Goal: Browse casually: Explore the website without a specific task or goal

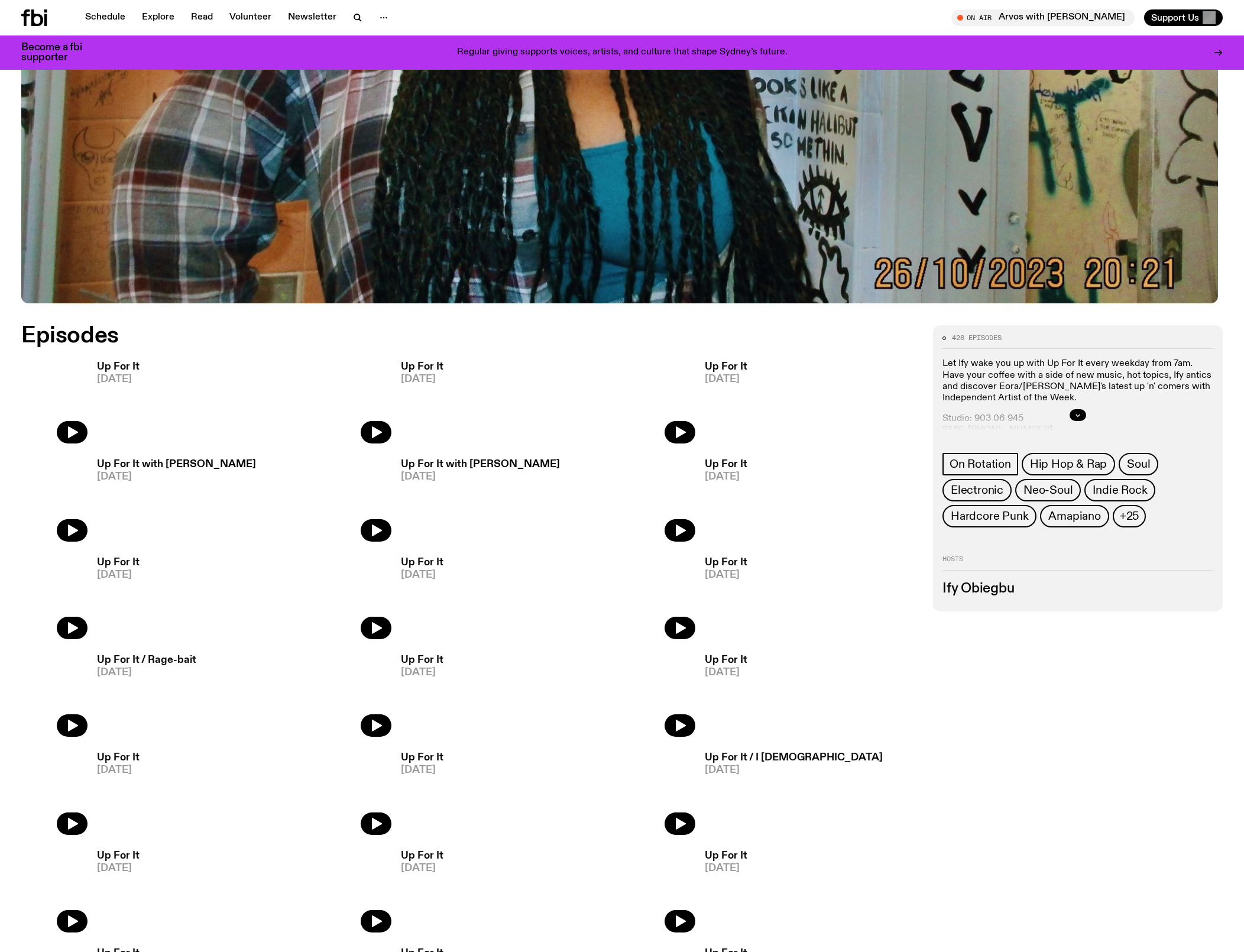
scroll to position [548, 0]
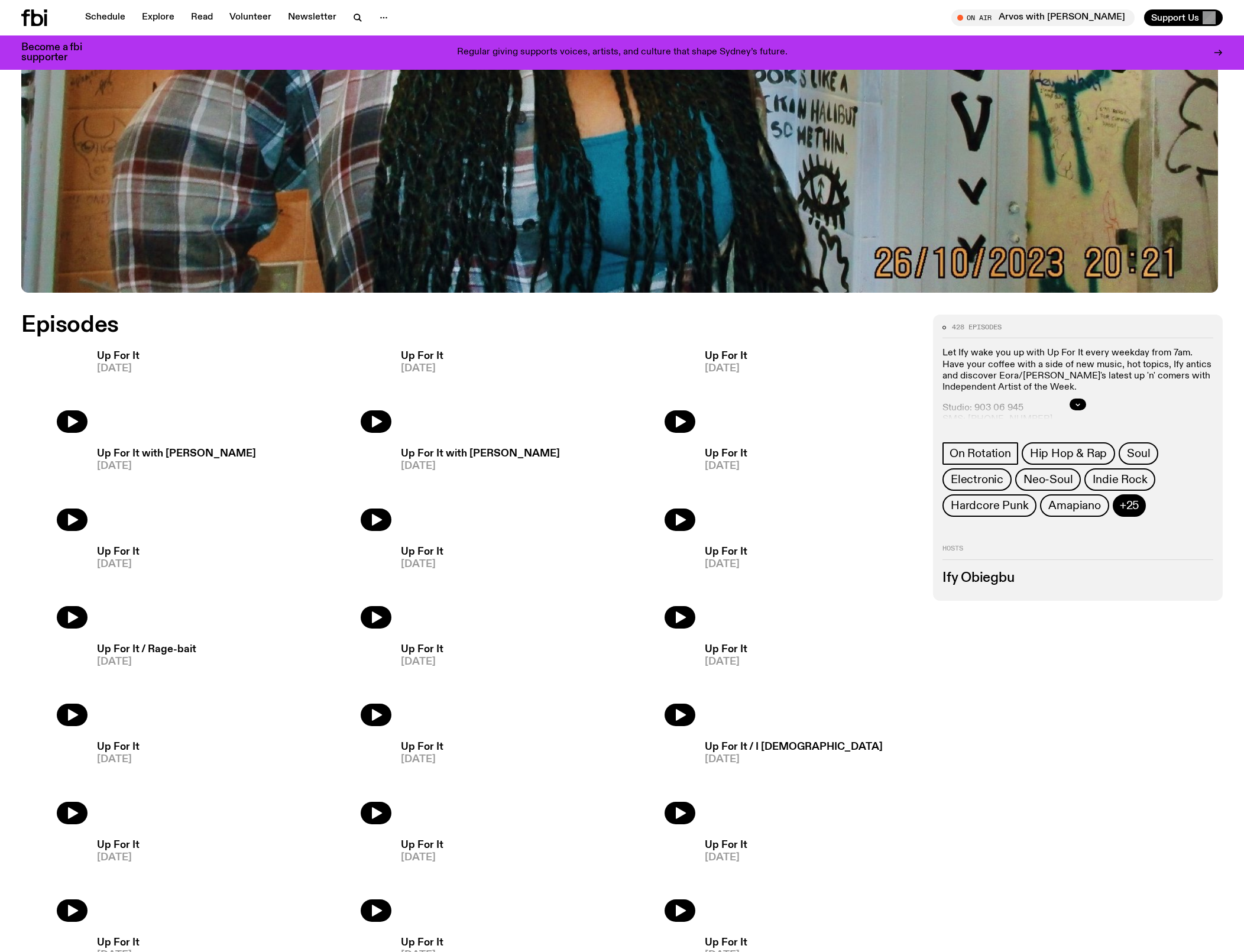
click at [1139, 512] on span "+25" at bounding box center [1129, 505] width 19 height 13
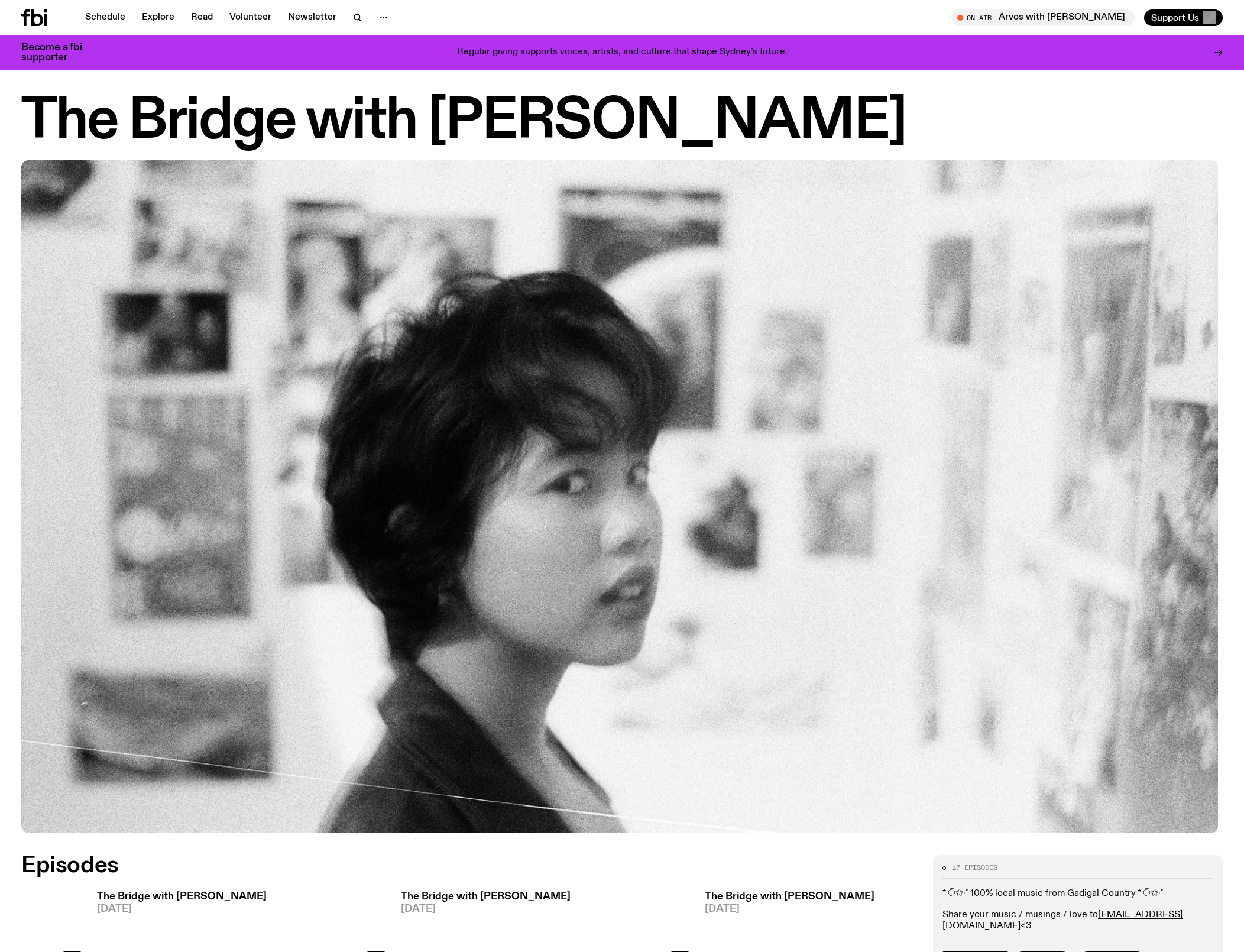
scroll to position [12, 0]
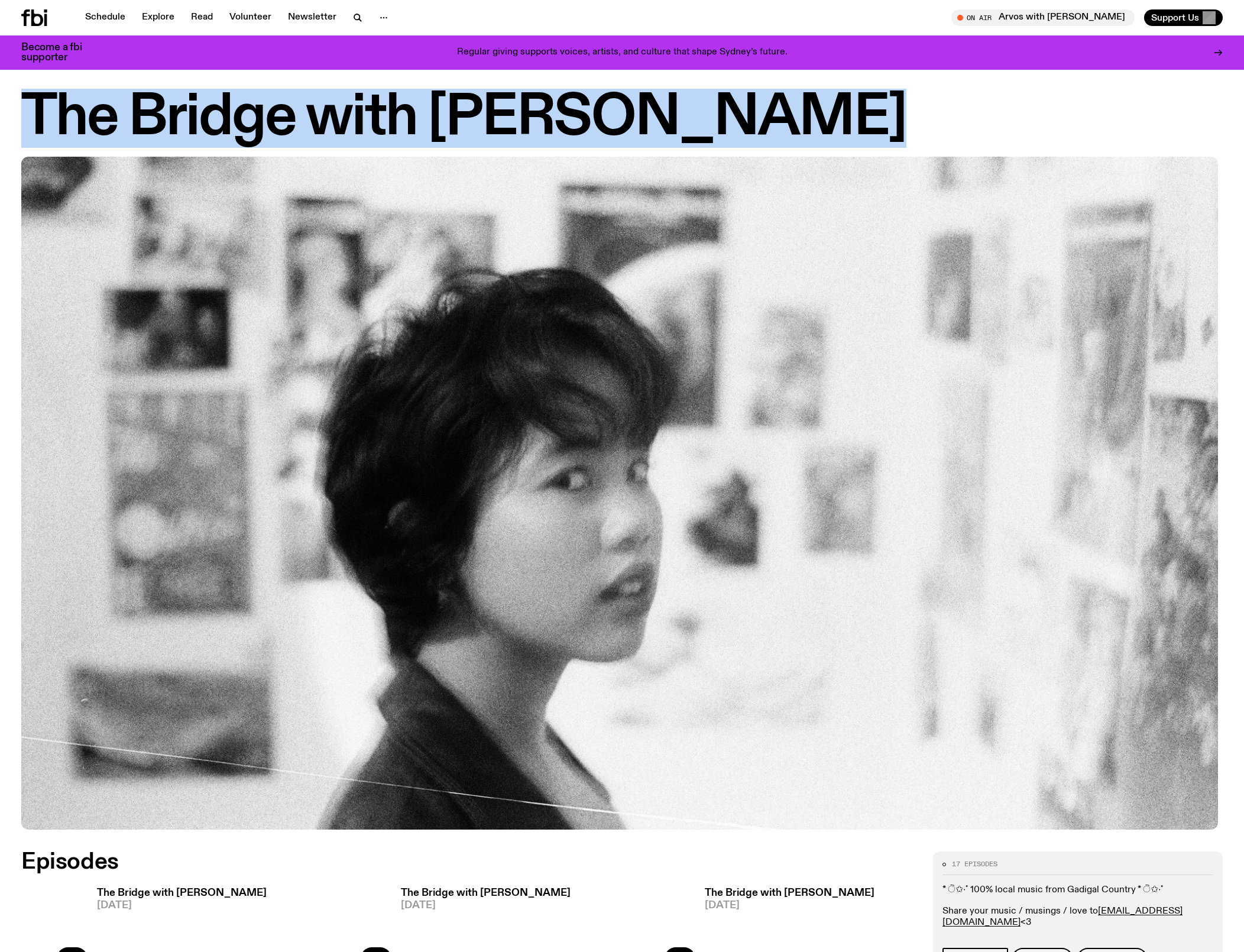
drag, startPoint x: 780, startPoint y: 121, endPoint x: 30, endPoint y: 99, distance: 750.3
click at [30, 97] on h1 "The Bridge with Bindi Mutiara" at bounding box center [622, 118] width 1201 height 53
copy h1 "The Bridge with Bindi Mutiara"
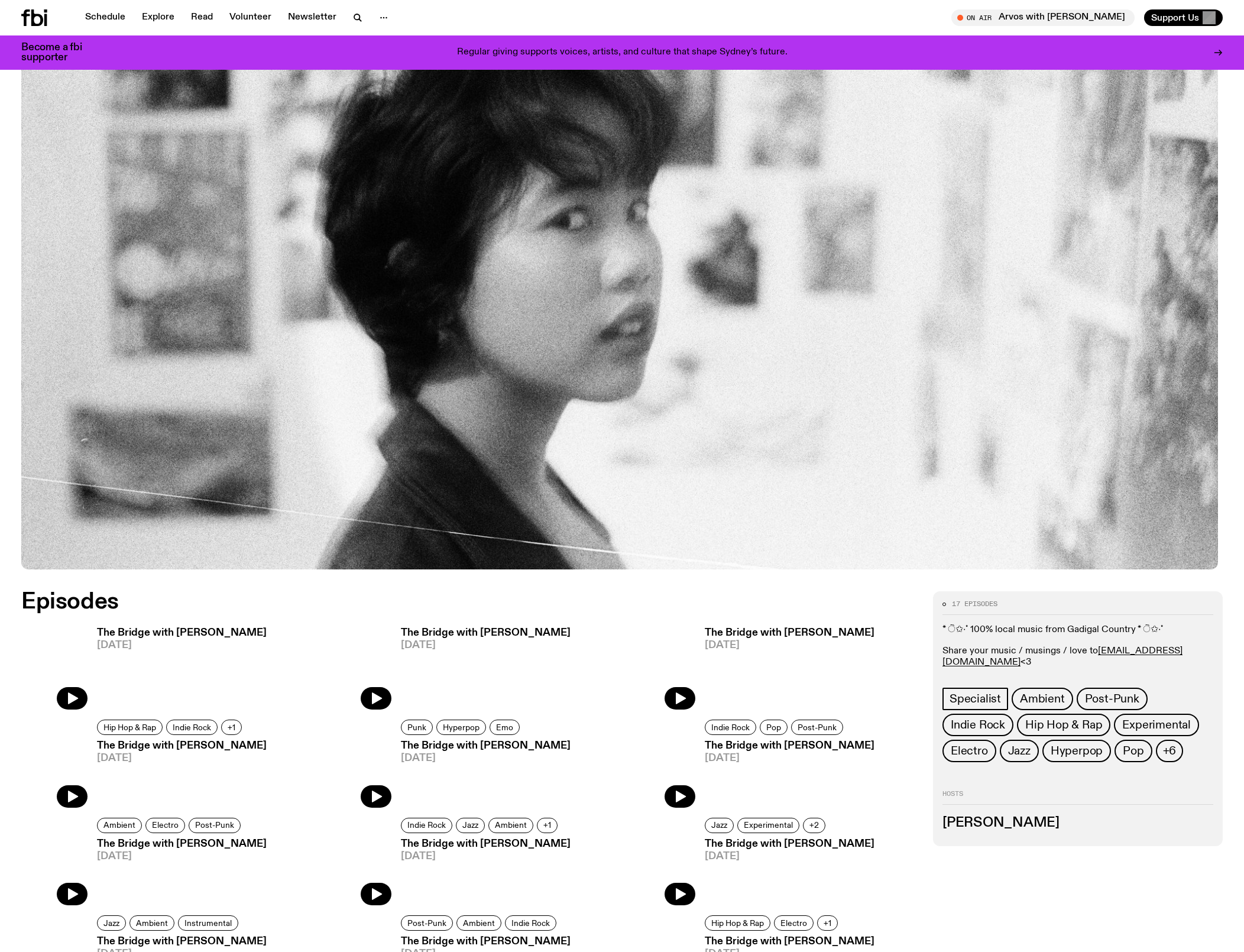
scroll to position [269, 0]
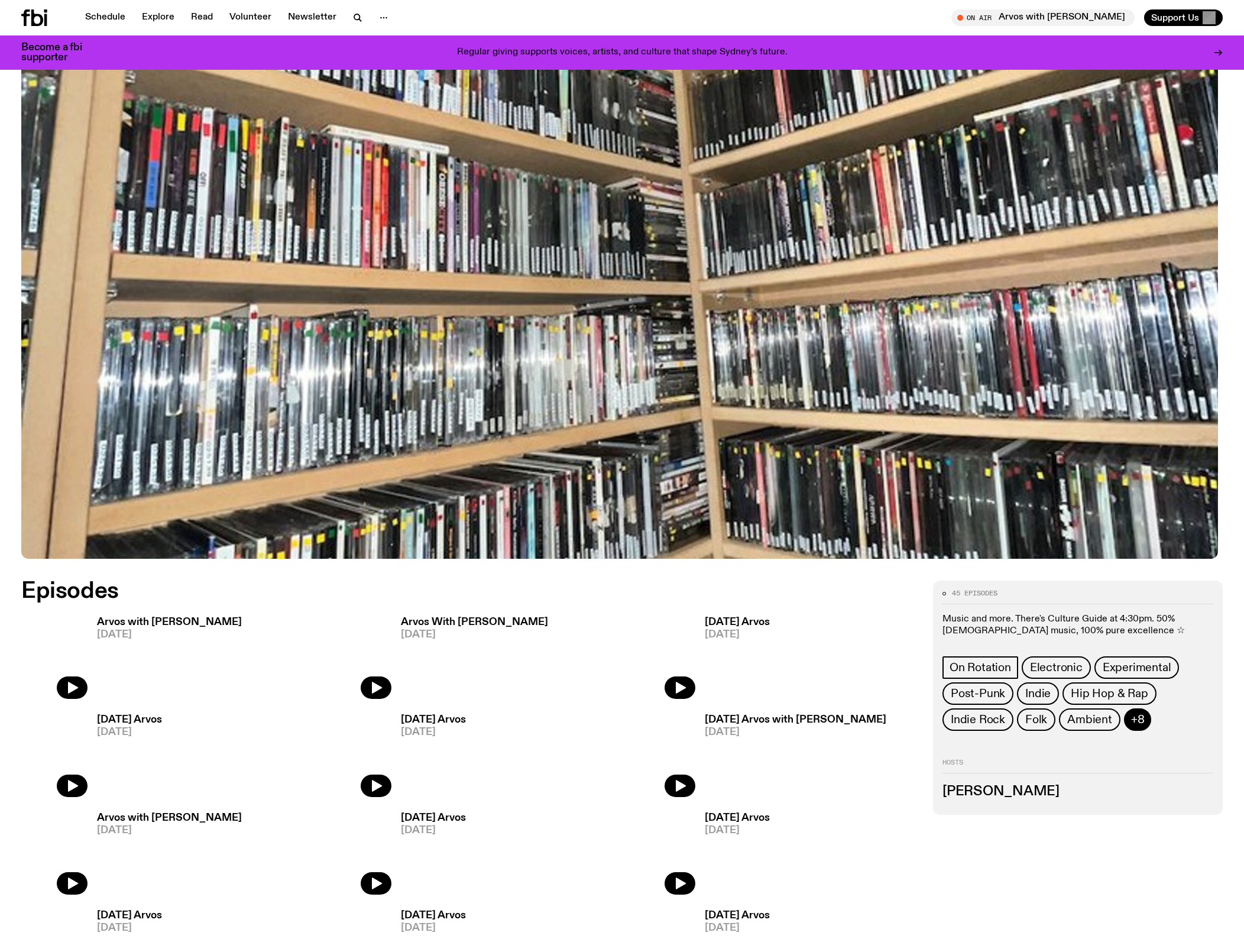
scroll to position [283, 0]
click at [1137, 726] on span "+8" at bounding box center [1137, 719] width 13 height 13
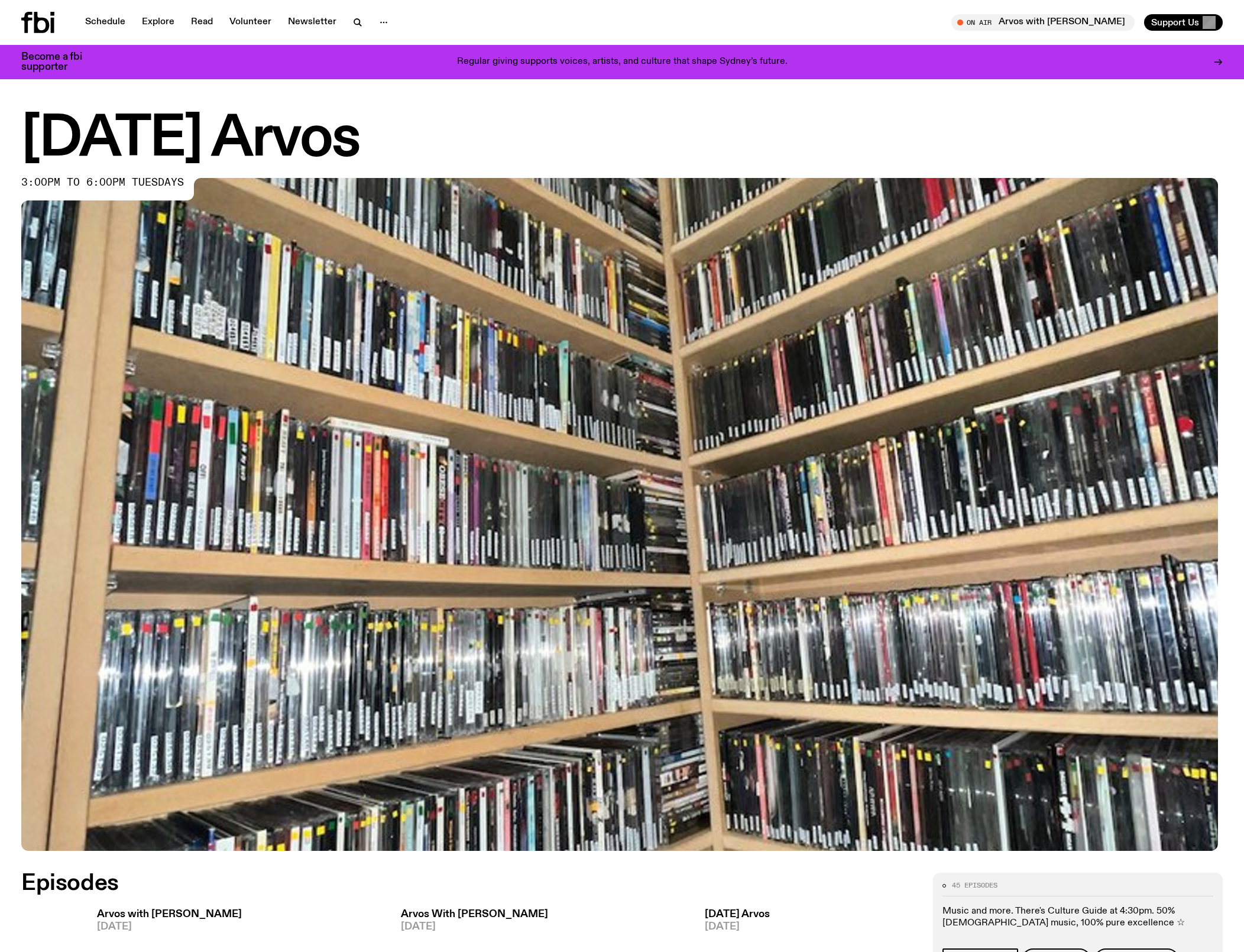
scroll to position [0, 0]
